Goal: Transaction & Acquisition: Book appointment/travel/reservation

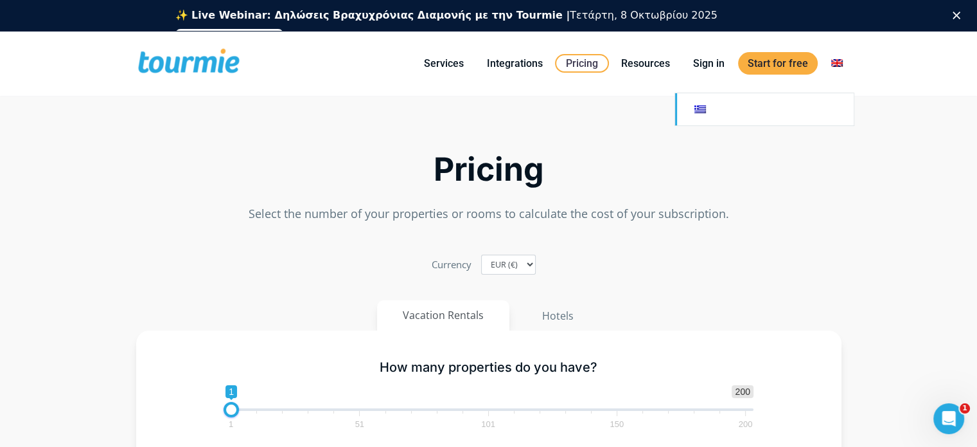
click at [698, 110] on link at bounding box center [764, 109] width 179 height 32
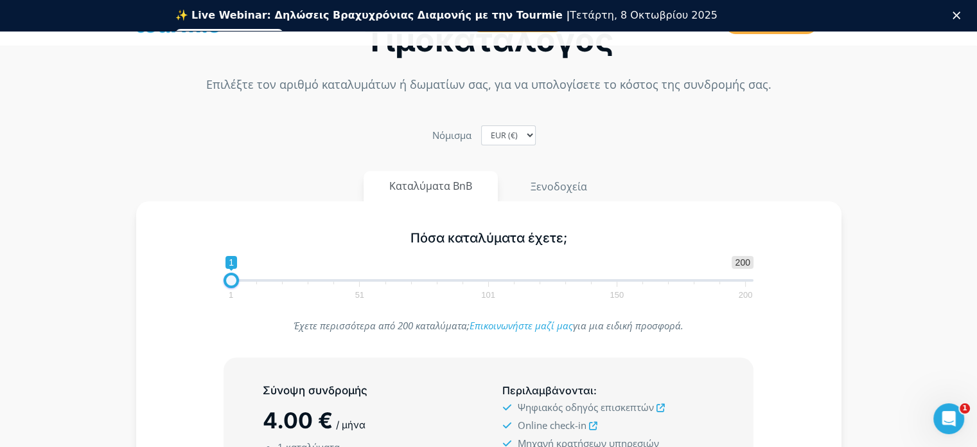
scroll to position [65, 0]
type input "20"
drag, startPoint x: 233, startPoint y: 277, endPoint x: 282, endPoint y: 279, distance: 49.5
click at [282, 279] on span at bounding box center [280, 279] width 15 height 15
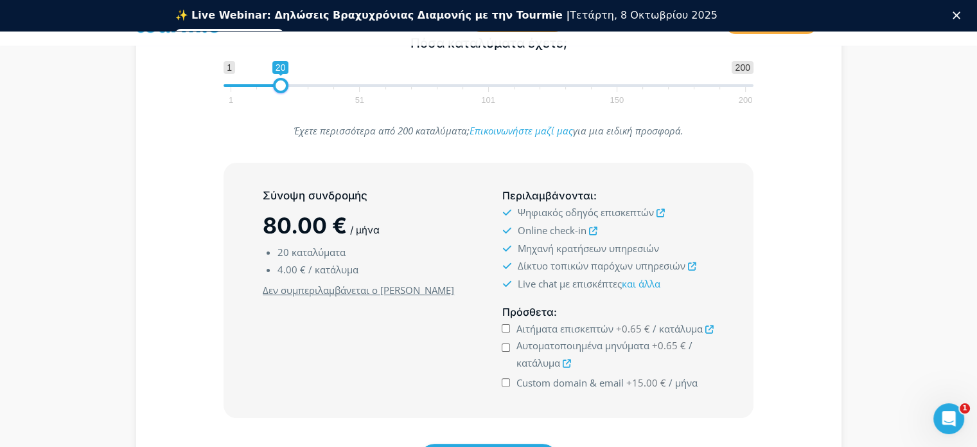
scroll to position [260, 0]
click at [504, 324] on input "Αιτήματα επισκεπτών +0.65 € / κατάλυμα" at bounding box center [506, 327] width 8 height 8
checkbox input "true"
click at [503, 342] on input "Αυτοματοποιημένα μηνύματα +0.65 € / κατάλυμα" at bounding box center [506, 346] width 8 height 8
checkbox input "true"
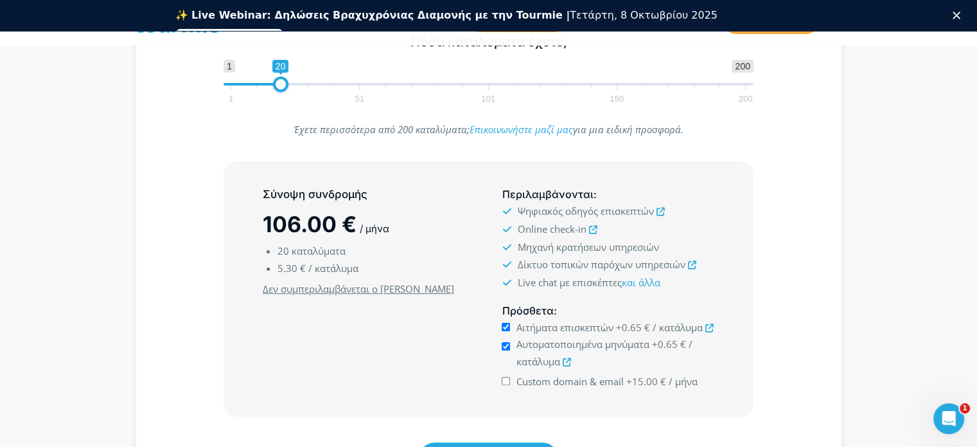
click at [506, 378] on input "Custom domain & email +15.00 € / μήνα" at bounding box center [506, 381] width 8 height 8
checkbox input "true"
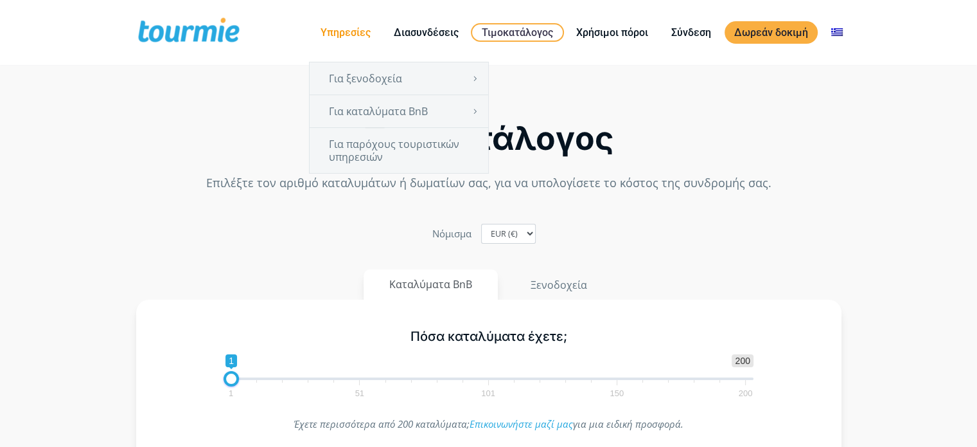
click at [362, 25] on link "Υπηρεσίες" at bounding box center [345, 32] width 69 height 16
click at [362, 29] on link "Υπηρεσίες" at bounding box center [345, 32] width 69 height 16
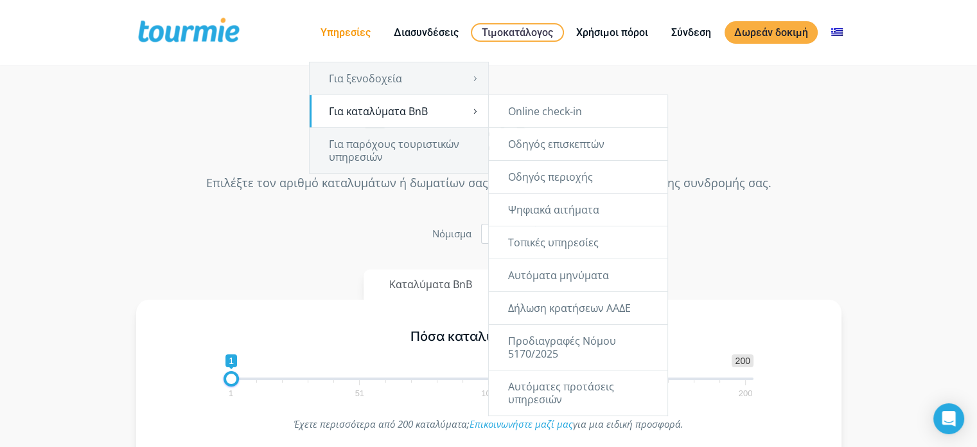
click at [412, 111] on link "Για καταλύματα BnB" at bounding box center [399, 111] width 179 height 32
click at [409, 110] on link "Για καταλύματα BnB" at bounding box center [399, 111] width 179 height 32
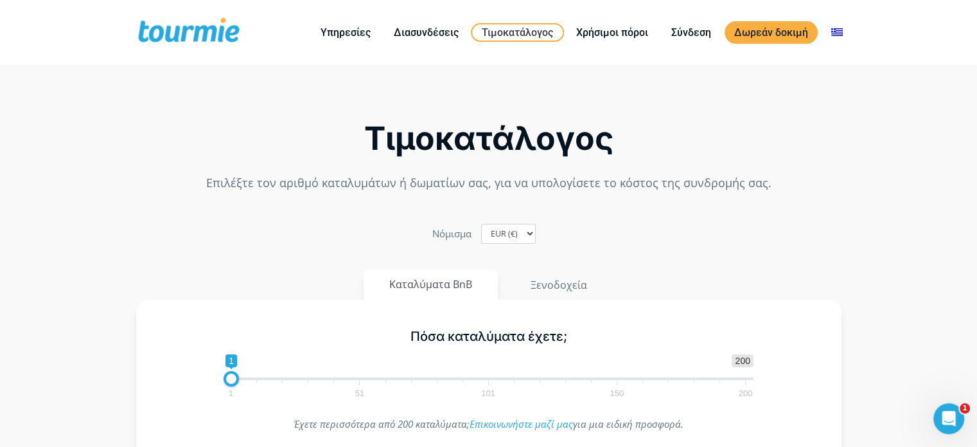
click at [221, 32] on span at bounding box center [188, 32] width 105 height 30
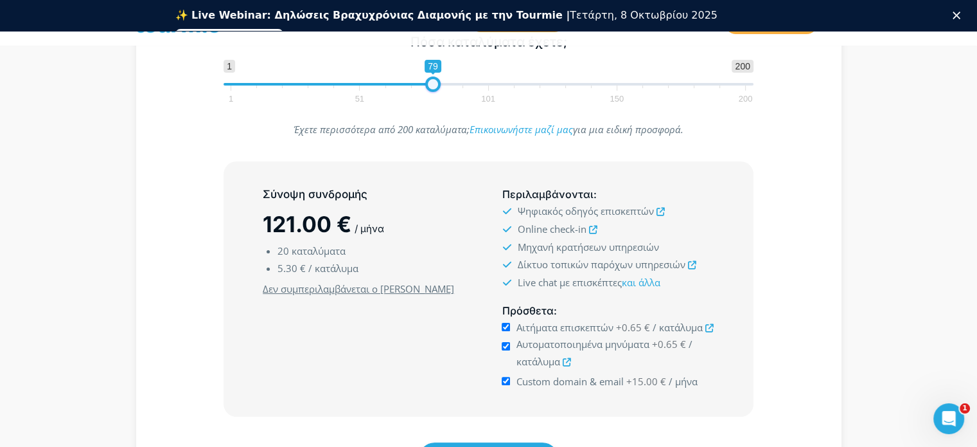
type input "80"
drag, startPoint x: 285, startPoint y: 82, endPoint x: 439, endPoint y: 87, distance: 154.9
click at [439, 87] on span at bounding box center [435, 83] width 15 height 15
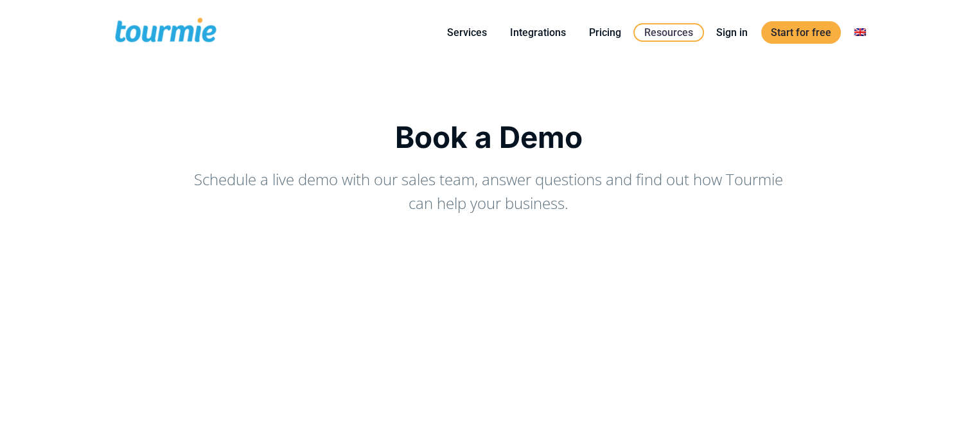
click at [414, 195] on p "Schedule a live demo with our sales team, answer questions and find out how Tou…" at bounding box center [489, 191] width 610 height 48
click at [481, 210] on p "Schedule a live demo with our sales team, answer questions and find out how Tou…" at bounding box center [489, 191] width 610 height 48
click at [137, 35] on span at bounding box center [165, 32] width 105 height 30
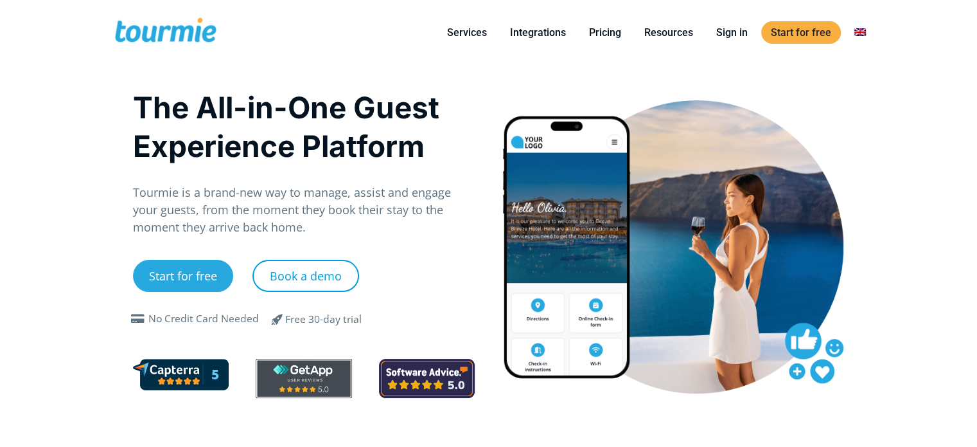
click at [324, 269] on link "Book a demo" at bounding box center [306, 276] width 107 height 32
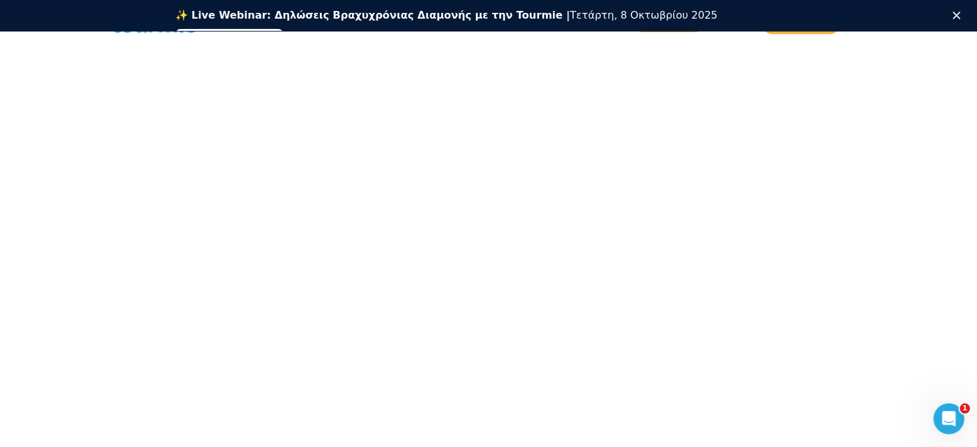
scroll to position [323, 0]
